Goal: Information Seeking & Learning: Compare options

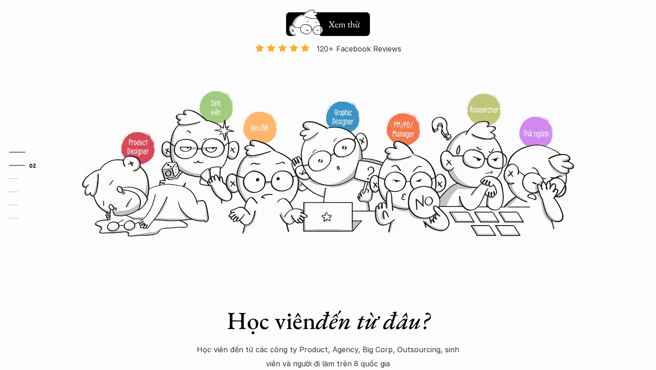
scroll to position [241, 0]
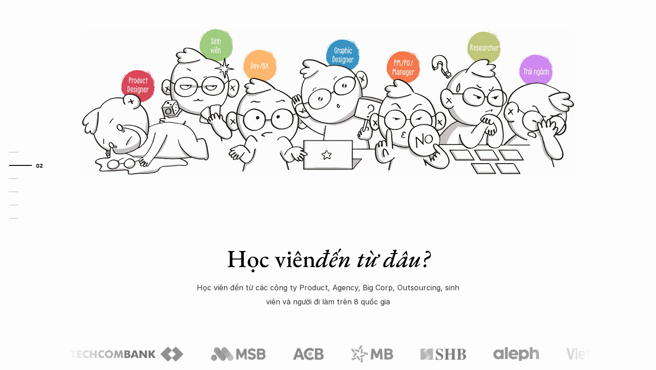
click at [537, 71] on img at bounding box center [328, 101] width 492 height 148
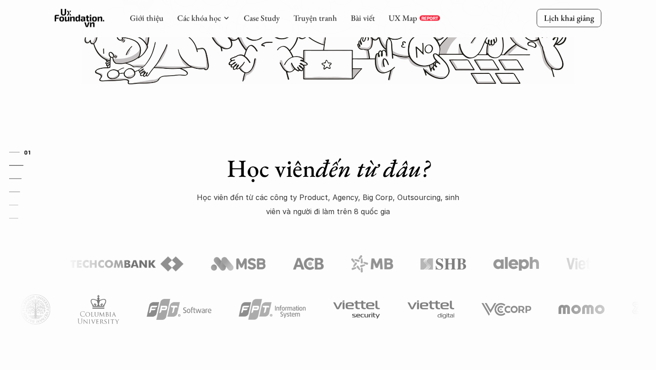
scroll to position [0, 0]
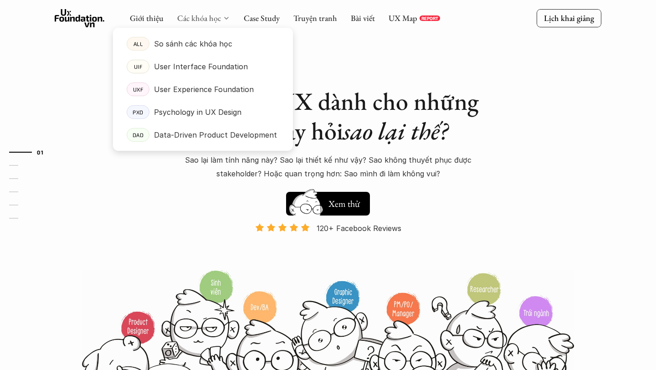
click at [220, 19] on link "Các khóa học" at bounding box center [199, 18] width 44 height 10
click at [212, 44] on p "So sánh các khóa học" at bounding box center [193, 44] width 78 height 14
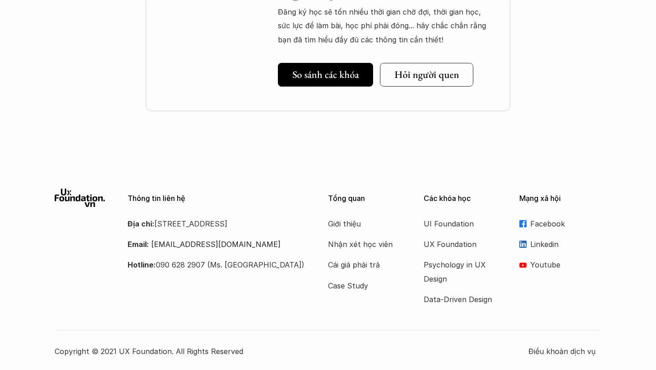
scroll to position [1302, 0]
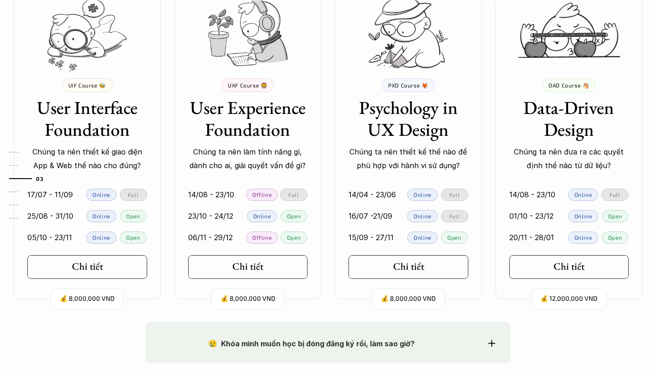
scroll to position [894, 0]
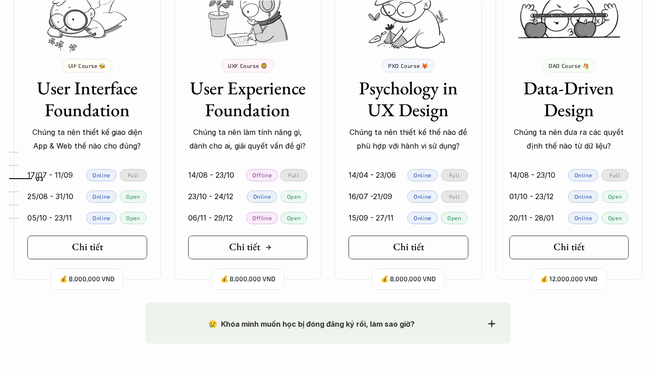
click at [229, 244] on link "Chi tiết" at bounding box center [248, 247] width 120 height 24
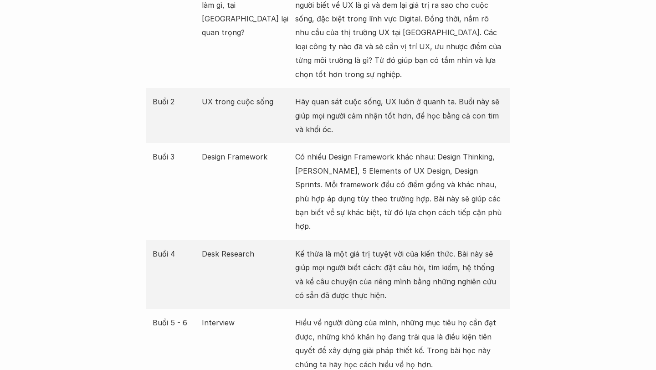
scroll to position [1135, 0]
